Goal: Task Accomplishment & Management: Manage account settings

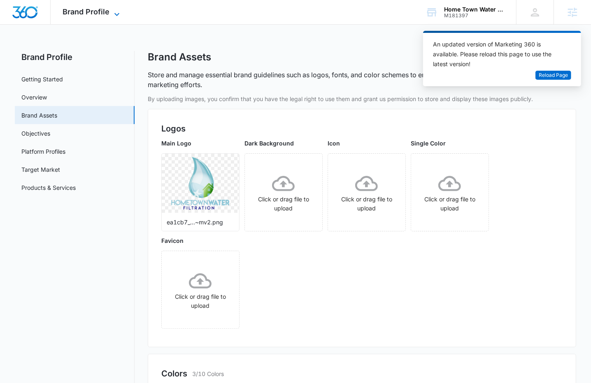
click at [112, 13] on icon at bounding box center [117, 14] width 10 height 10
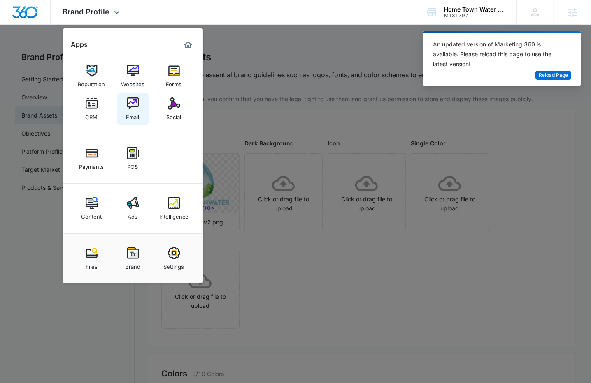
click at [134, 112] on div "Email" at bounding box center [132, 115] width 13 height 11
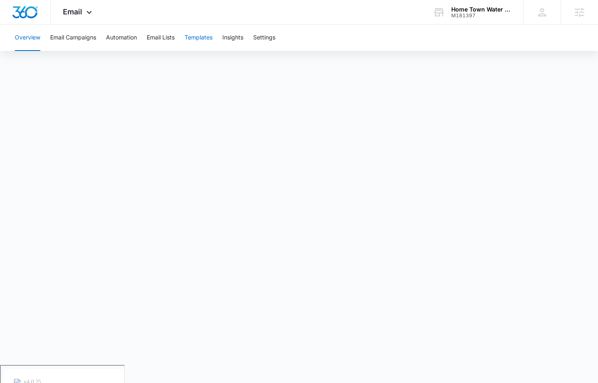
click at [206, 40] on button "Templates" at bounding box center [199, 38] width 28 height 26
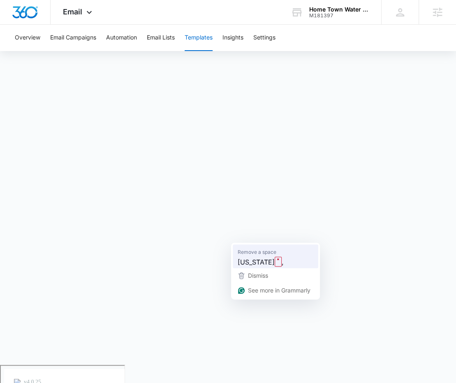
click at [253, 253] on span "Remove a space" at bounding box center [257, 252] width 39 height 8
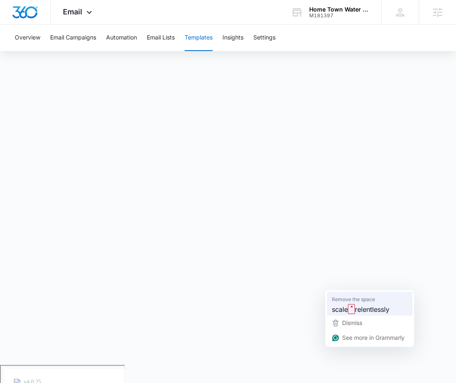
click at [360, 301] on span "Remove the space" at bounding box center [353, 299] width 43 height 8
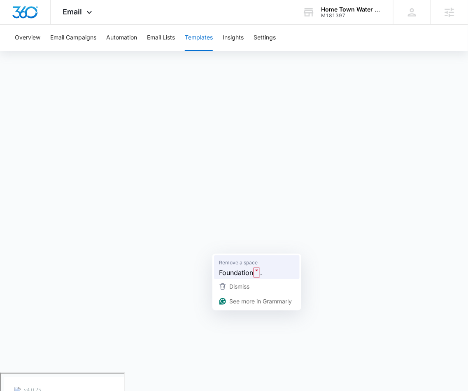
click at [234, 265] on span "Remove a space" at bounding box center [238, 263] width 39 height 8
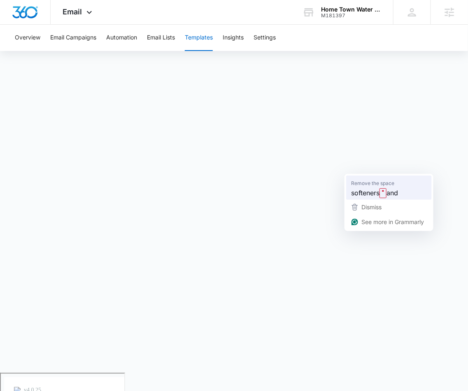
click at [380, 185] on span "Remove the space" at bounding box center [372, 183] width 43 height 8
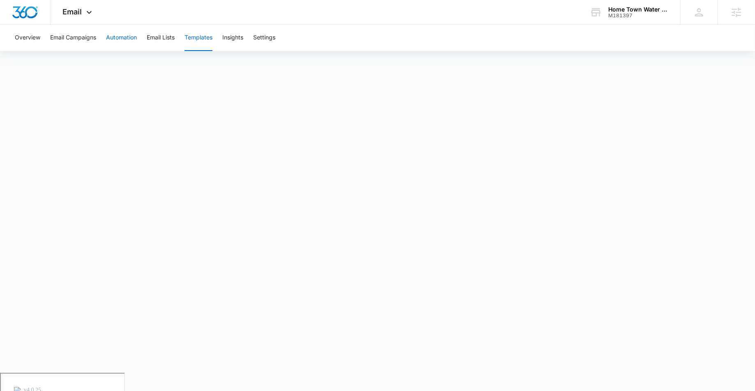
click at [132, 45] on button "Automation" at bounding box center [121, 38] width 31 height 26
click at [75, 39] on button "Email Campaigns" at bounding box center [73, 38] width 46 height 26
click at [197, 38] on button "Templates" at bounding box center [199, 38] width 28 height 26
click at [95, 42] on button "Email Campaigns" at bounding box center [73, 38] width 46 height 26
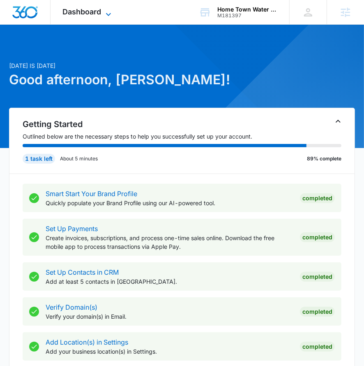
click at [90, 10] on span "Dashboard" at bounding box center [82, 11] width 39 height 9
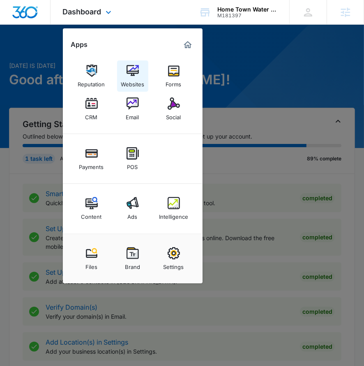
click at [136, 73] on img at bounding box center [133, 71] width 12 height 12
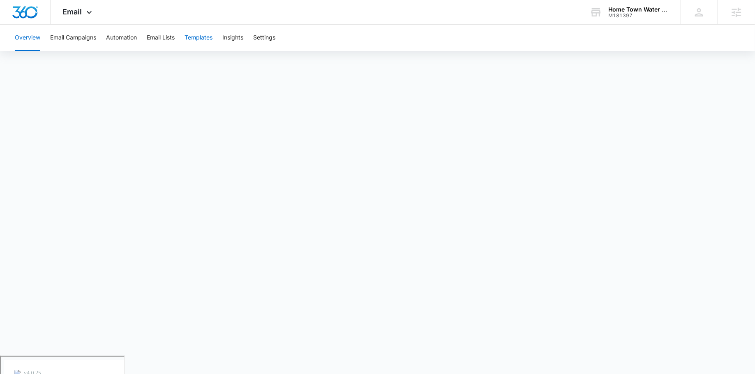
click at [195, 40] on button "Templates" at bounding box center [199, 38] width 28 height 26
click at [714, 55] on div "Overview Email Campaigns Automation Email Lists Templates Insights Settings" at bounding box center [377, 190] width 755 height 331
click at [132, 46] on button "Automation" at bounding box center [121, 38] width 31 height 26
click at [87, 46] on button "Email Campaigns" at bounding box center [73, 38] width 46 height 26
click at [88, 7] on icon at bounding box center [89, 12] width 10 height 10
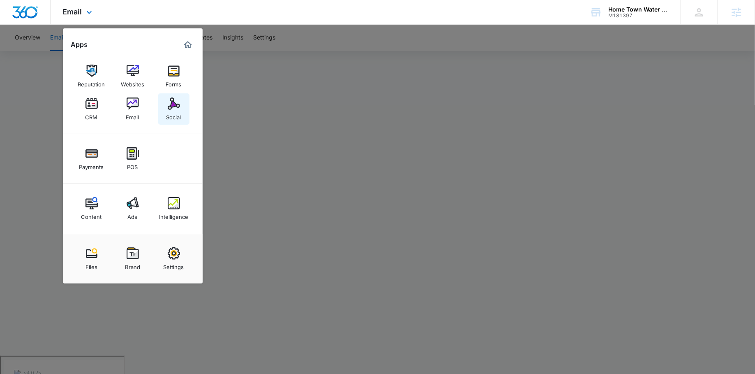
click at [183, 106] on link "Social" at bounding box center [173, 108] width 31 height 31
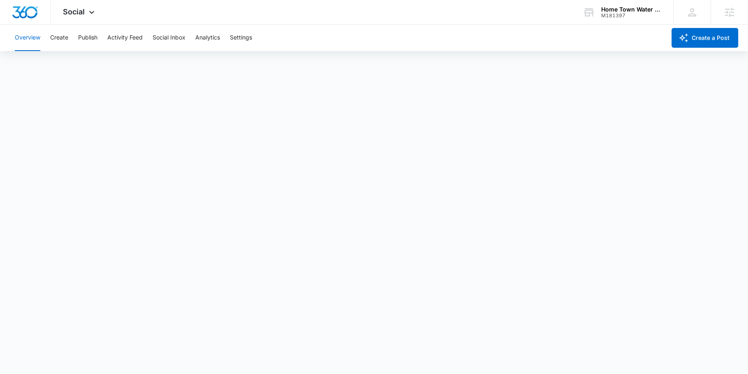
click at [70, 39] on div "Overview Create Publish Activity Feed Social Inbox Analytics Settings" at bounding box center [338, 38] width 656 height 26
click at [62, 35] on button "Create" at bounding box center [59, 38] width 18 height 26
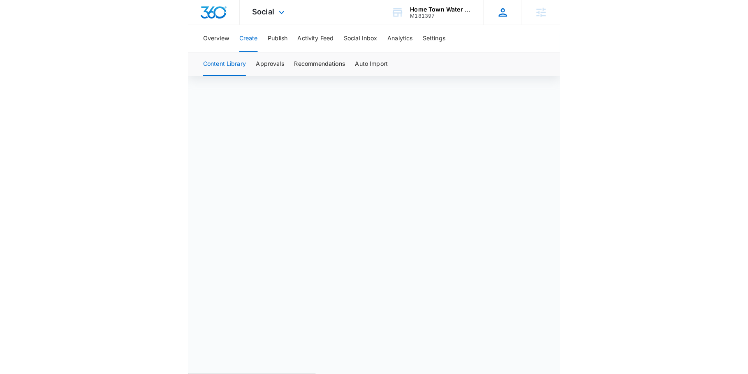
scroll to position [5, 0]
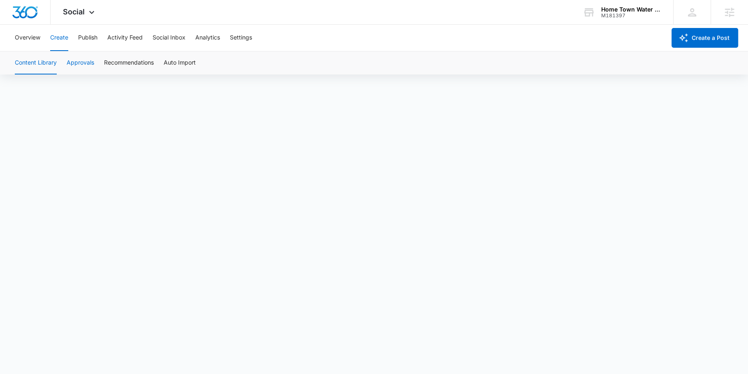
click at [83, 71] on button "Approvals" at bounding box center [81, 62] width 28 height 23
click at [41, 66] on button "Content Library" at bounding box center [36, 62] width 42 height 23
click at [94, 65] on button "Approvals" at bounding box center [81, 62] width 28 height 23
click at [85, 42] on button "Publish" at bounding box center [87, 38] width 19 height 26
click at [70, 58] on button "Schedules" at bounding box center [63, 62] width 28 height 23
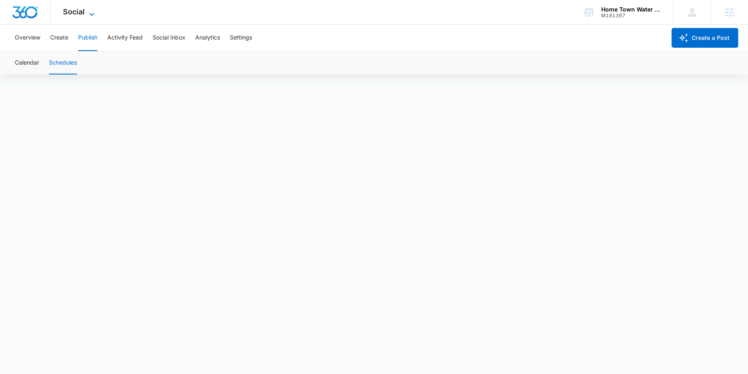
click at [90, 10] on icon at bounding box center [92, 14] width 10 height 10
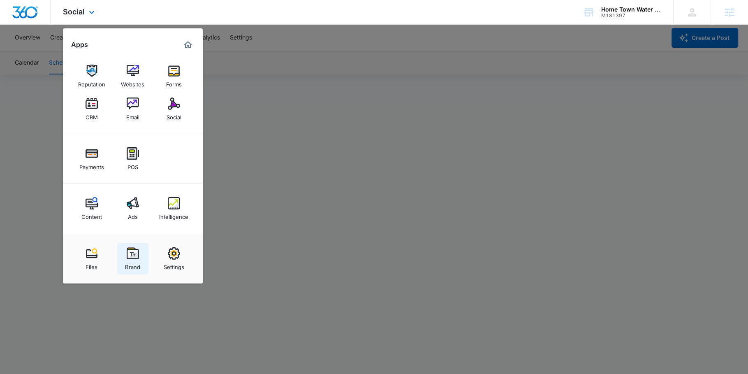
click at [132, 253] on img at bounding box center [133, 253] width 12 height 12
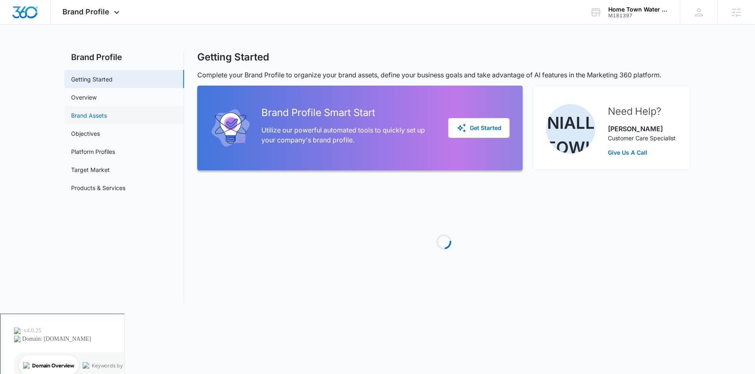
click at [107, 112] on link "Brand Assets" at bounding box center [89, 115] width 36 height 9
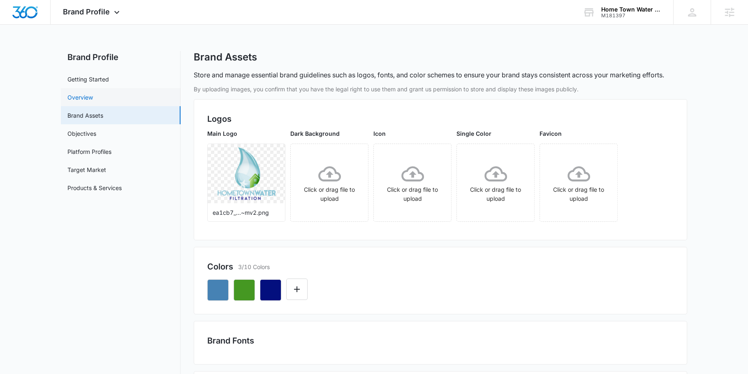
click at [93, 102] on link "Overview" at bounding box center [79, 97] width 25 height 9
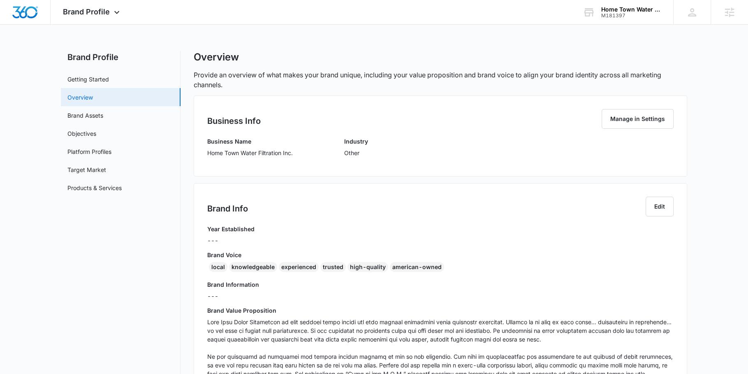
click at [93, 102] on link "Overview" at bounding box center [79, 97] width 25 height 9
click at [98, 114] on link "Brand Assets" at bounding box center [85, 115] width 36 height 9
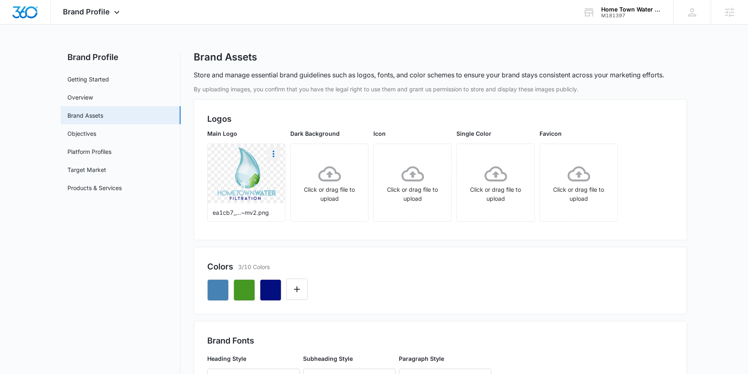
click at [279, 153] on button "More" at bounding box center [273, 153] width 13 height 13
click at [283, 175] on div "Download" at bounding box center [290, 177] width 27 height 6
click at [101, 12] on span "Brand Profile" at bounding box center [86, 11] width 47 height 9
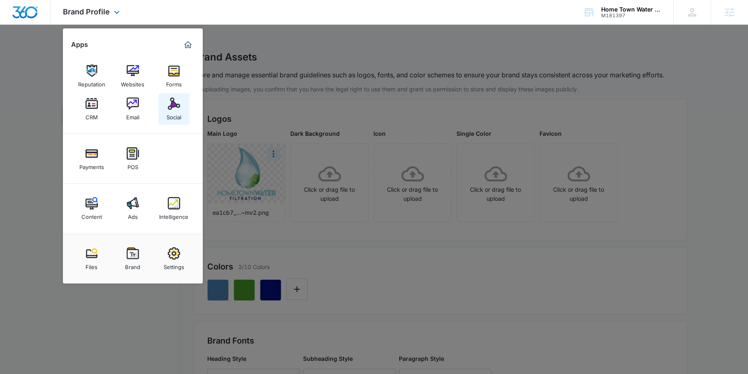
click at [178, 118] on div "Social" at bounding box center [174, 115] width 15 height 11
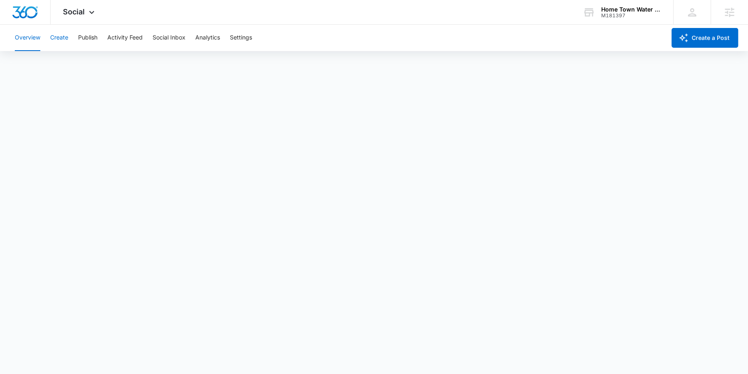
click at [68, 37] on button "Create" at bounding box center [59, 38] width 18 height 26
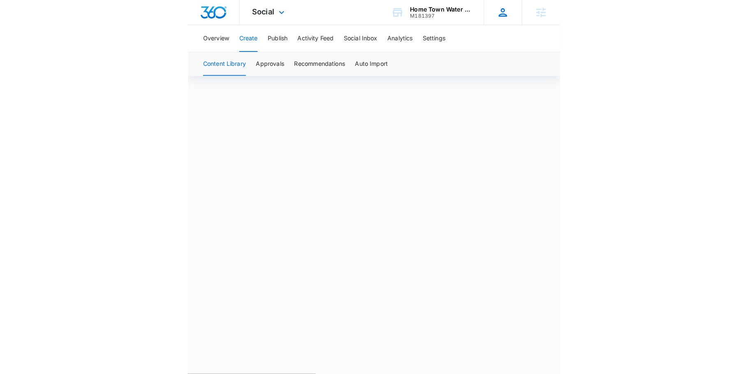
scroll to position [5, 0]
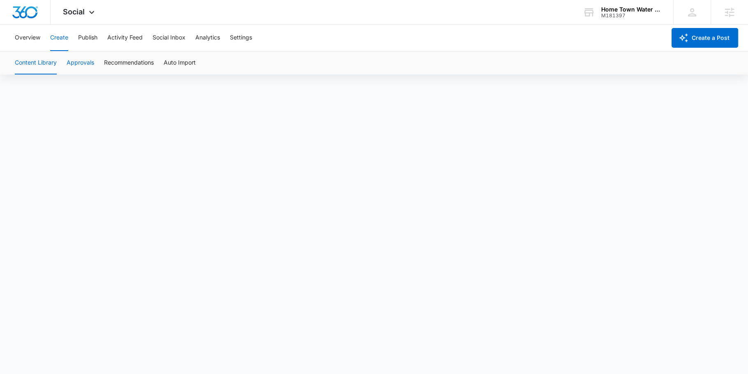
click at [67, 65] on button "Approvals" at bounding box center [81, 62] width 28 height 23
click at [36, 62] on button "Content Library" at bounding box center [36, 62] width 42 height 23
click at [65, 8] on span "Social" at bounding box center [74, 11] width 22 height 9
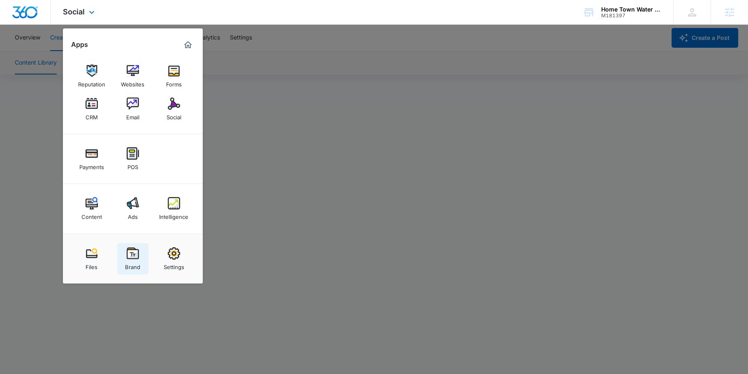
click at [134, 248] on img at bounding box center [133, 253] width 12 height 12
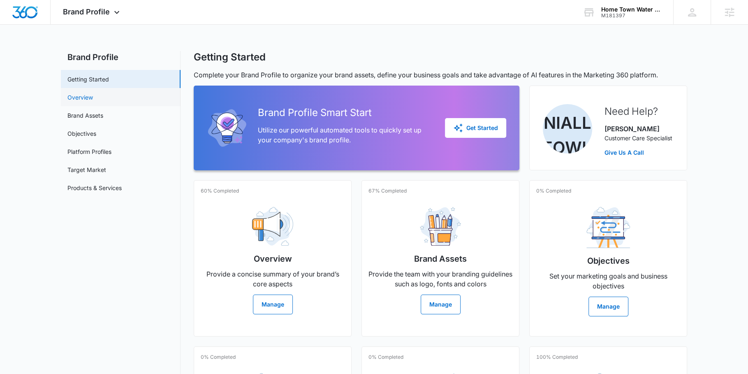
click at [93, 93] on link "Overview" at bounding box center [79, 97] width 25 height 9
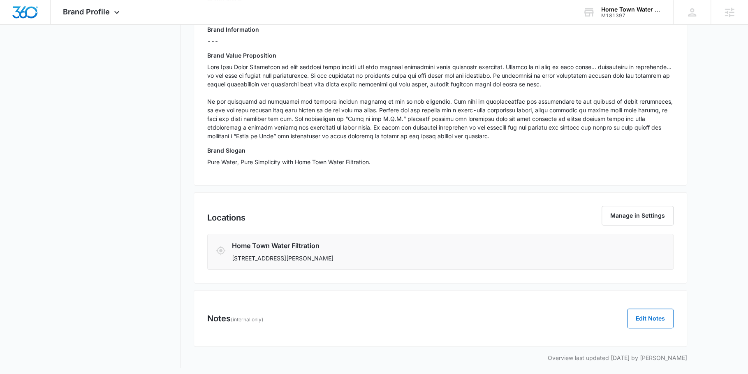
scroll to position [255, 0]
drag, startPoint x: 205, startPoint y: 159, endPoint x: 435, endPoint y: 169, distance: 230.1
click at [435, 169] on div "Brand Info Edit Year Established --- Brand Voice local knowledgeable experience…" at bounding box center [440, 56] width 493 height 257
click at [434, 184] on div "Business Info Manage in Settings Business Name Home Town Water Filtration Inc. …" at bounding box center [440, 100] width 493 height 521
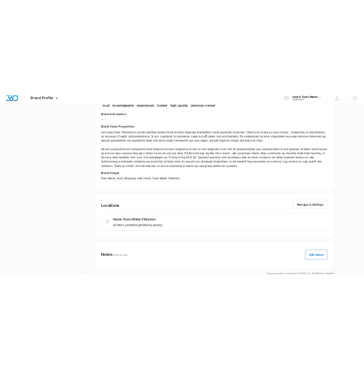
scroll to position [0, 0]
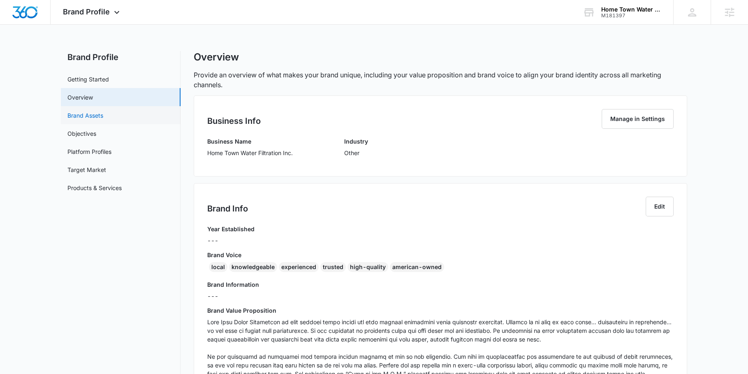
click at [103, 120] on link "Brand Assets" at bounding box center [85, 115] width 36 height 9
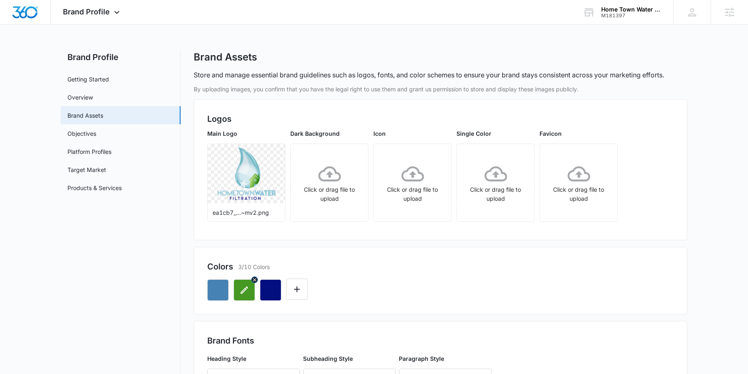
click at [236, 293] on button "button" at bounding box center [244, 289] width 21 height 21
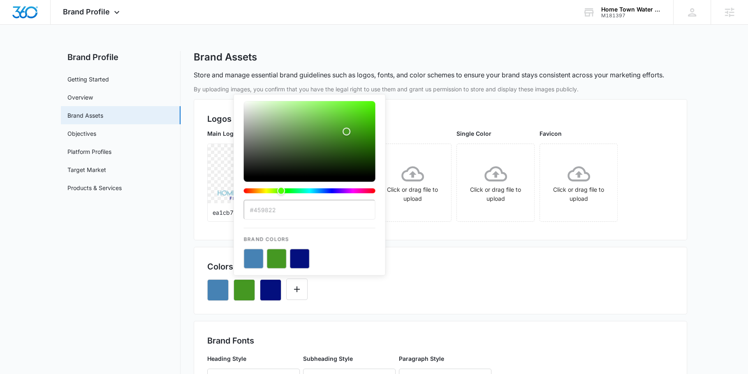
click at [276, 218] on input "#459822" at bounding box center [310, 210] width 132 height 20
click at [304, 258] on button "color-picker-container" at bounding box center [300, 259] width 20 height 20
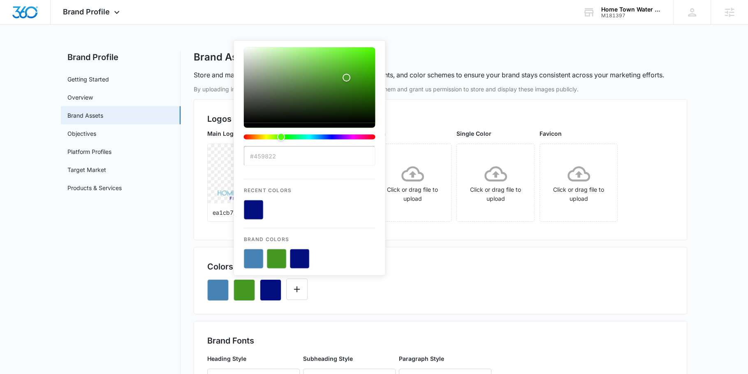
click at [298, 253] on button "color-picker-container" at bounding box center [300, 259] width 20 height 20
click at [302, 148] on input "#459822" at bounding box center [310, 156] width 132 height 20
click at [364, 307] on div "Colors 3/10 Colors #459822 Recent Colors Brand Colors" at bounding box center [440, 280] width 493 height 67
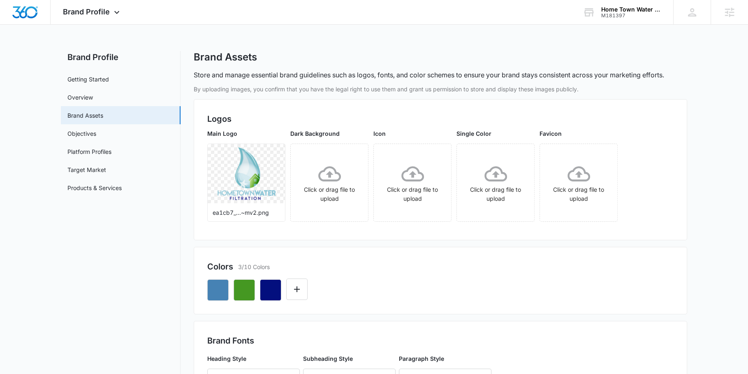
click at [282, 287] on div at bounding box center [440, 287] width 466 height 28
click at [273, 290] on icon "button" at bounding box center [271, 290] width 10 height 10
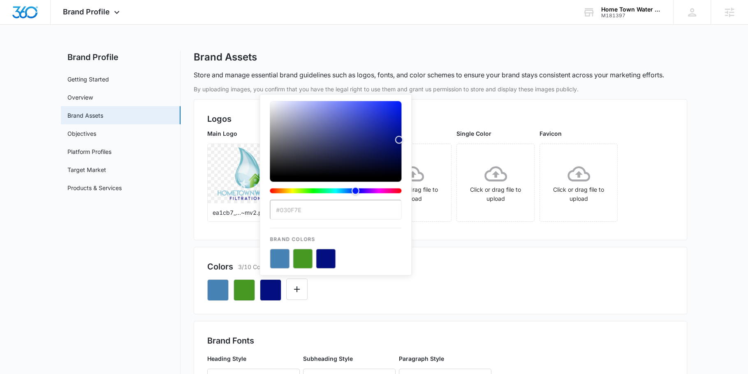
click at [290, 202] on input "#030F7E" at bounding box center [336, 210] width 132 height 20
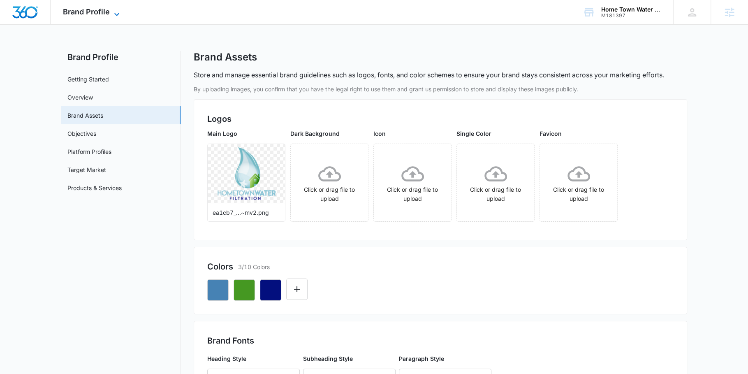
click at [113, 16] on icon at bounding box center [117, 14] width 10 height 10
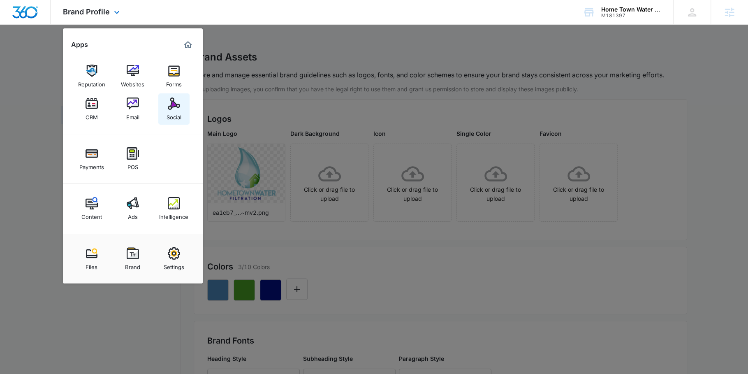
click at [169, 109] on img at bounding box center [174, 103] width 12 height 12
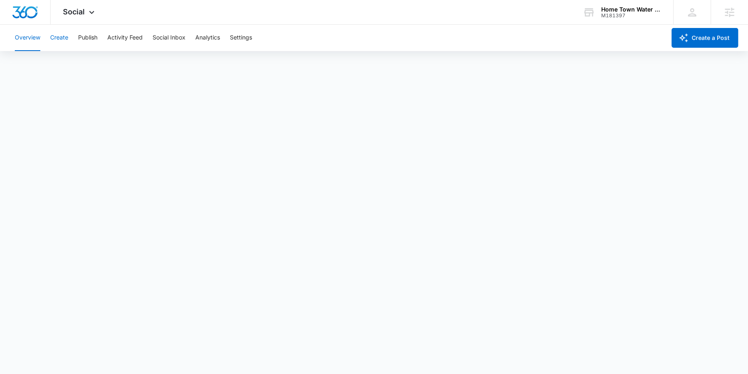
click at [67, 37] on button "Create" at bounding box center [59, 38] width 18 height 26
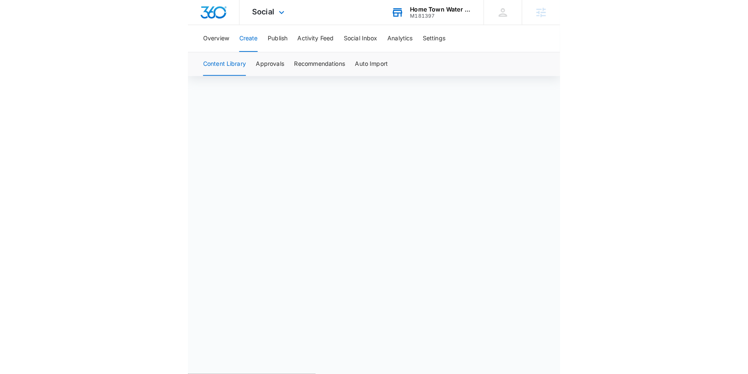
scroll to position [5, 0]
